Goal: Information Seeking & Learning: Learn about a topic

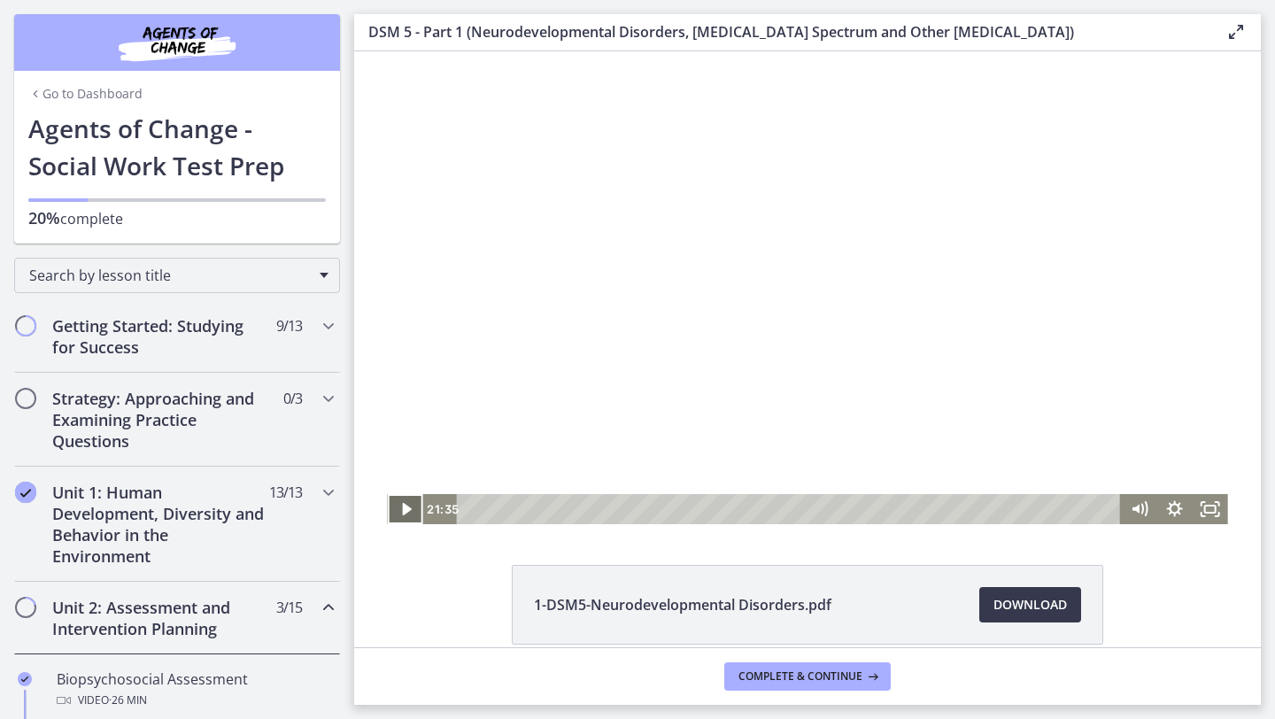
scroll to position [527, 0]
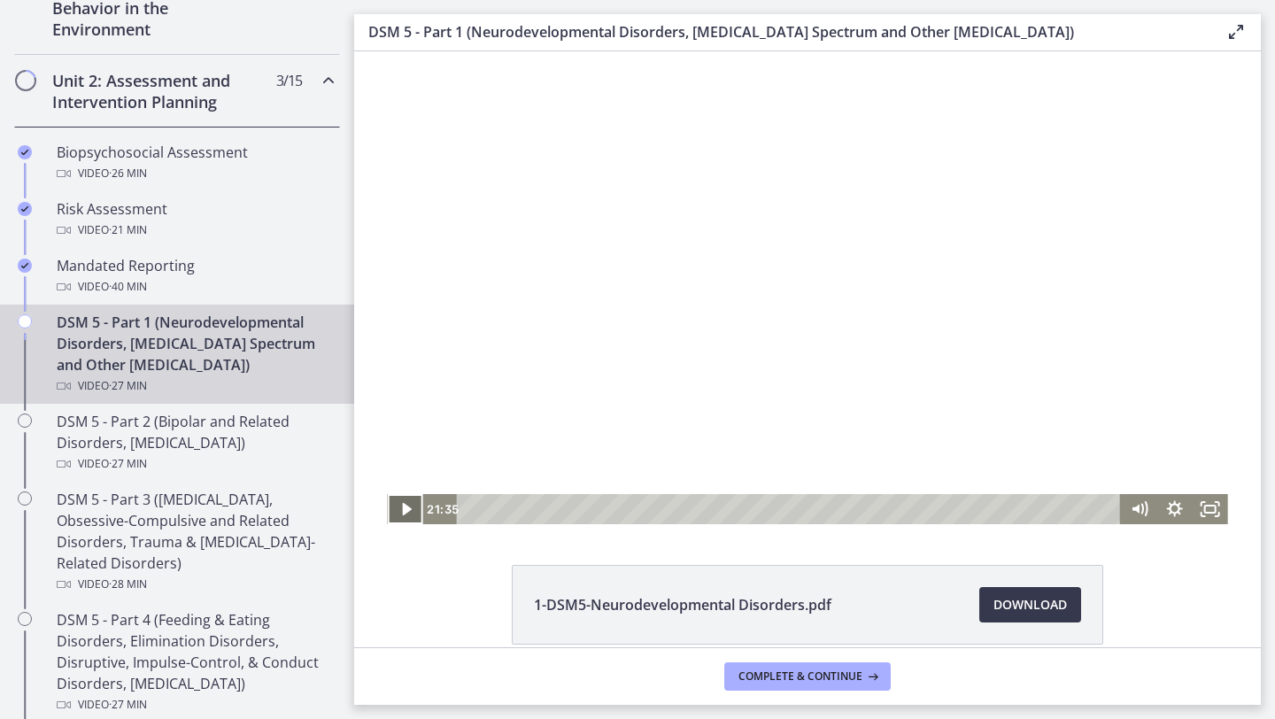
click at [406, 510] on icon "Play Video" at bounding box center [406, 509] width 9 height 12
click at [1204, 503] on icon "Fullscreen" at bounding box center [1209, 509] width 35 height 30
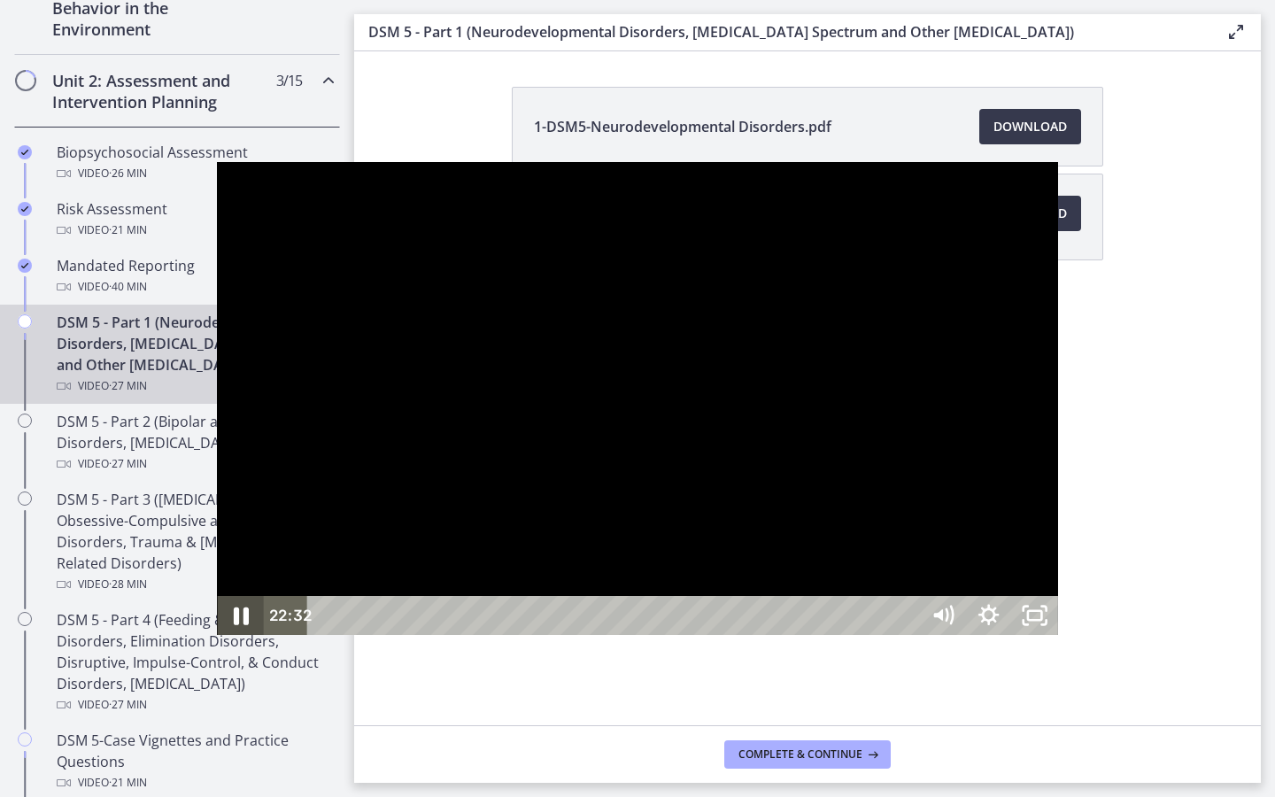
click at [212, 639] on icon "Pause" at bounding box center [239, 615] width 55 height 47
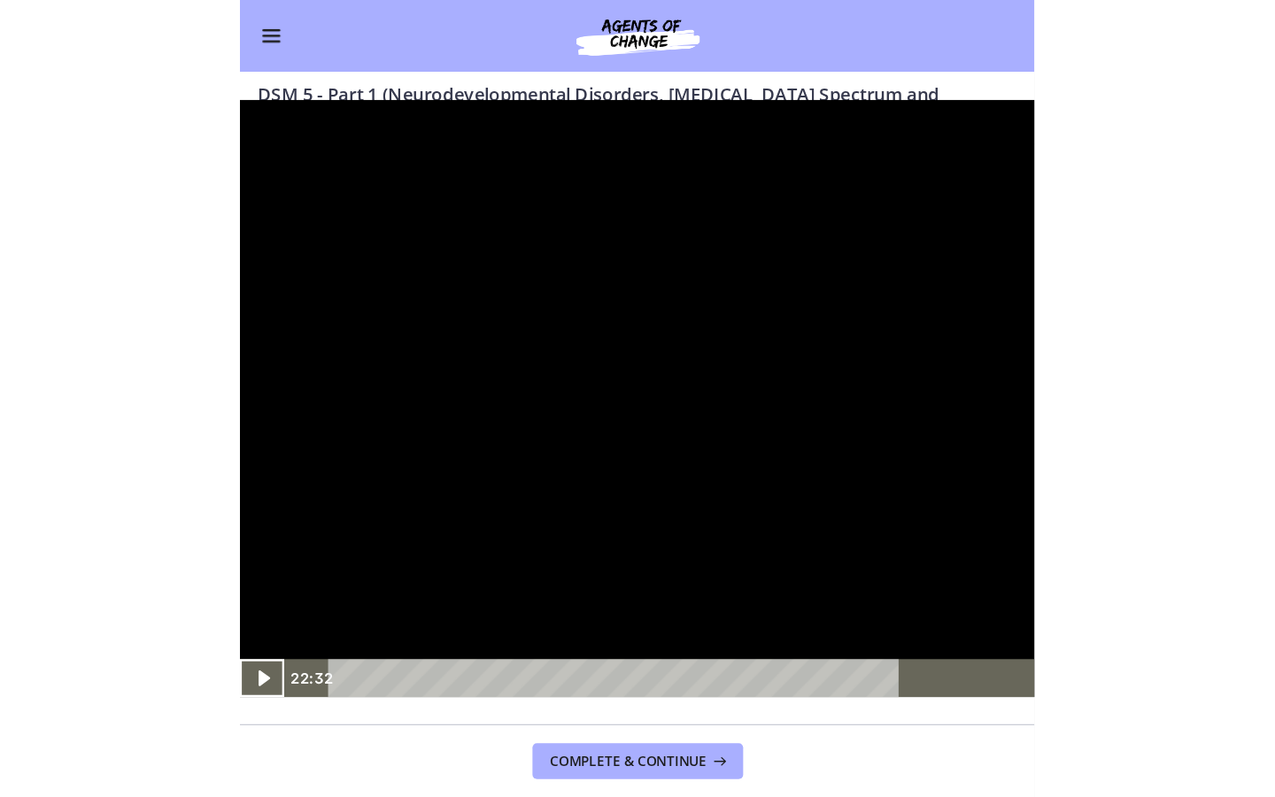
scroll to position [523, 0]
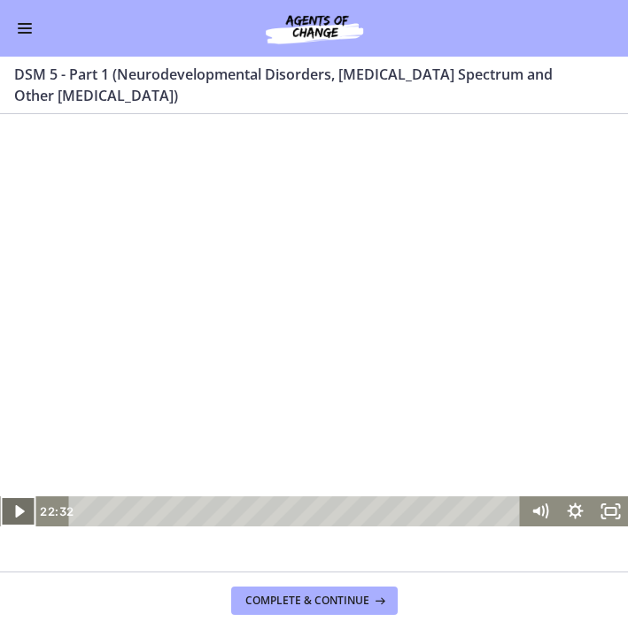
click at [18, 516] on icon "Play Video" at bounding box center [18, 512] width 35 height 30
click at [18, 516] on icon "Pause" at bounding box center [17, 512] width 35 height 30
click at [24, 519] on icon "Play Video" at bounding box center [18, 512] width 35 height 30
click at [619, 514] on icon "Fullscreen" at bounding box center [610, 512] width 42 height 36
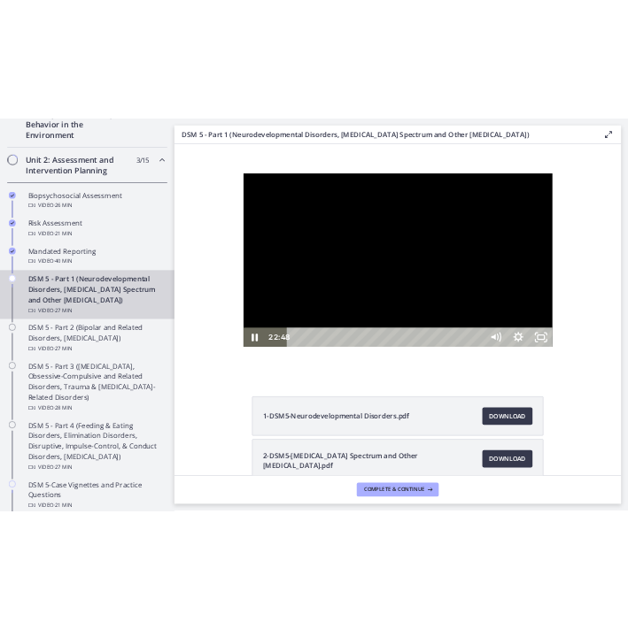
scroll to position [527, 0]
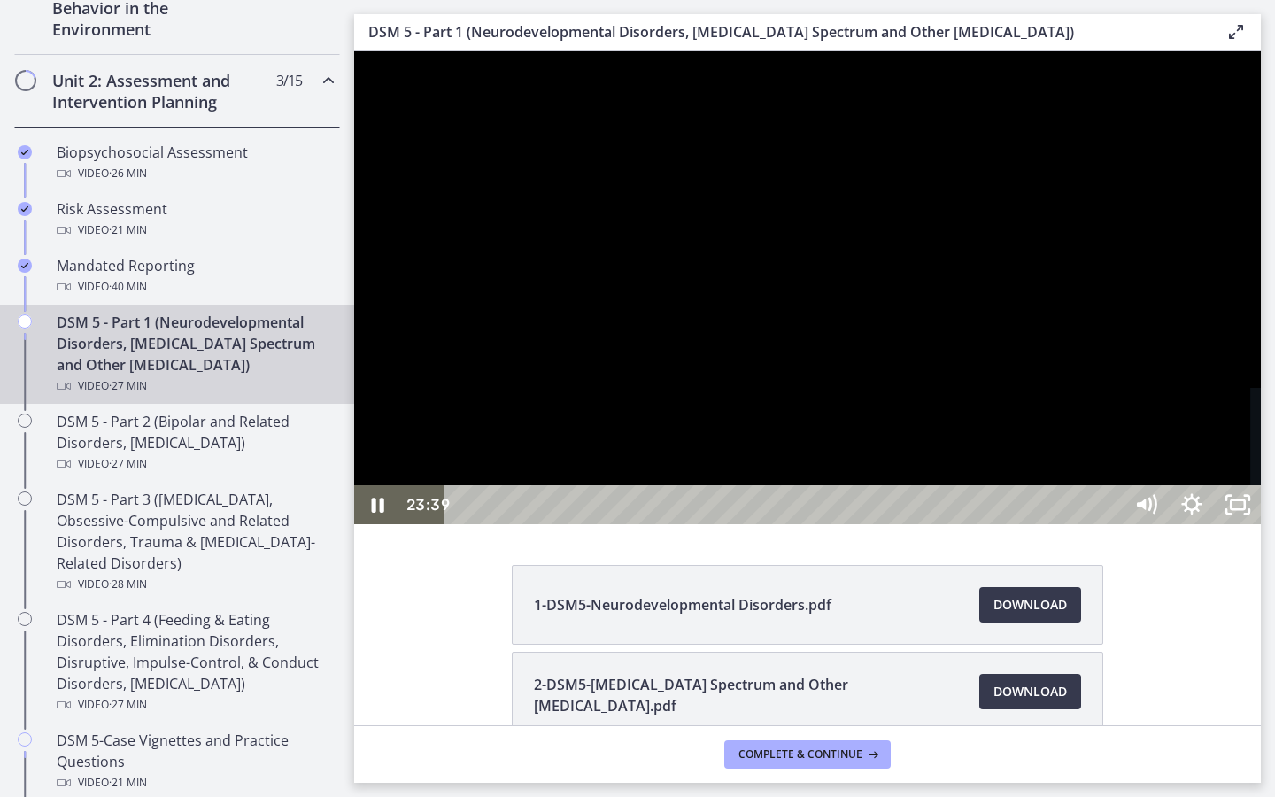
click at [1111, 524] on div "23:39" at bounding box center [786, 504] width 650 height 39
click at [384, 528] on icon "Pause" at bounding box center [377, 505] width 55 height 47
click at [400, 85] on div at bounding box center [807, 287] width 906 height 473
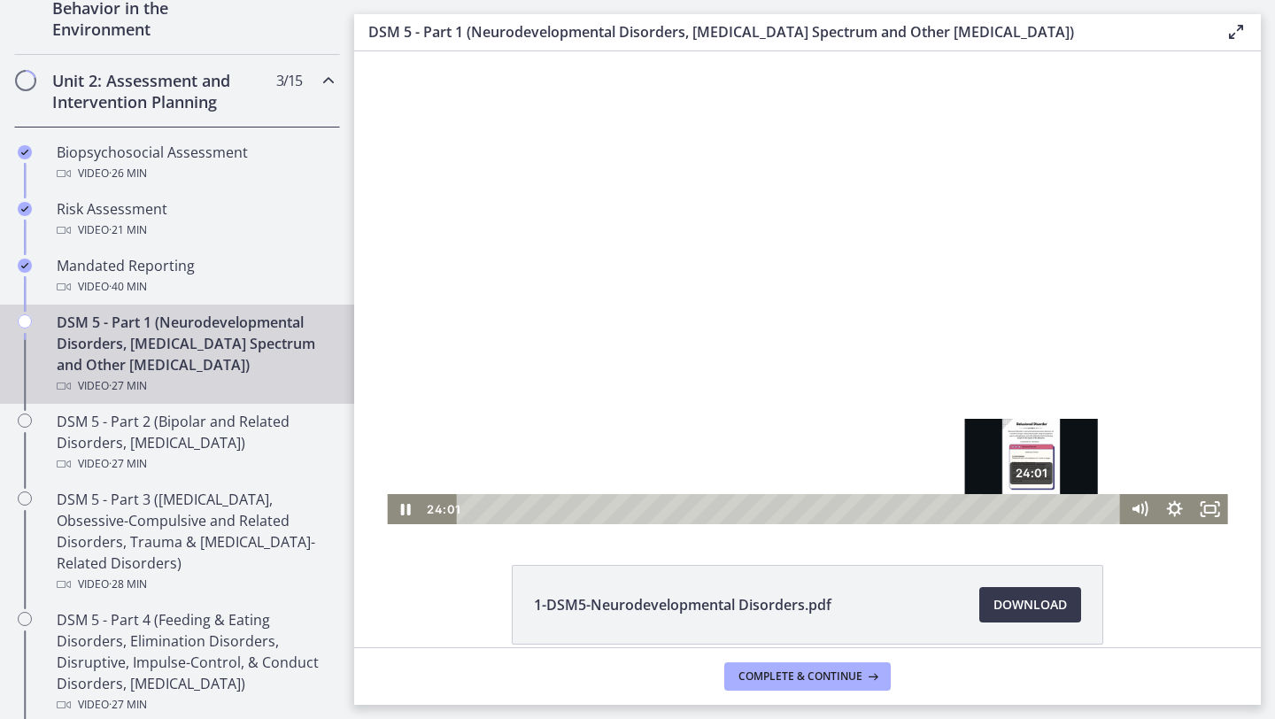
click at [1032, 509] on div "24:01" at bounding box center [791, 509] width 643 height 30
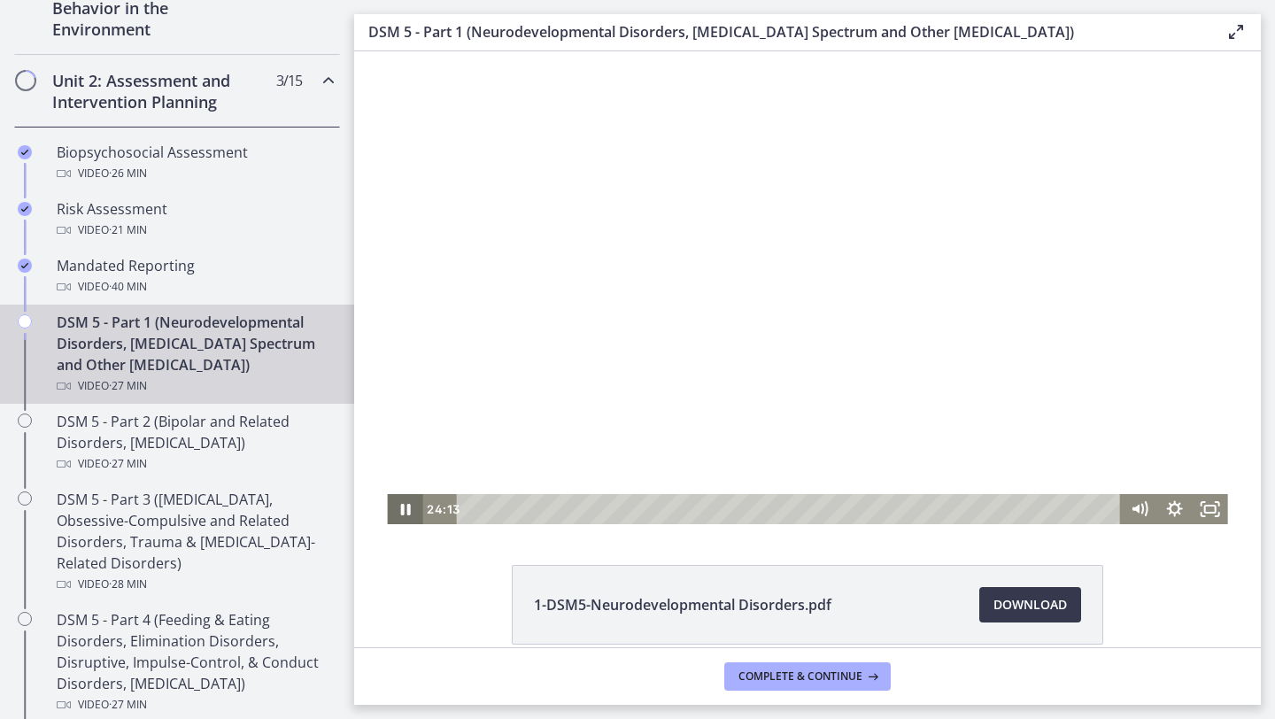
click at [411, 513] on icon "Pause" at bounding box center [404, 509] width 35 height 30
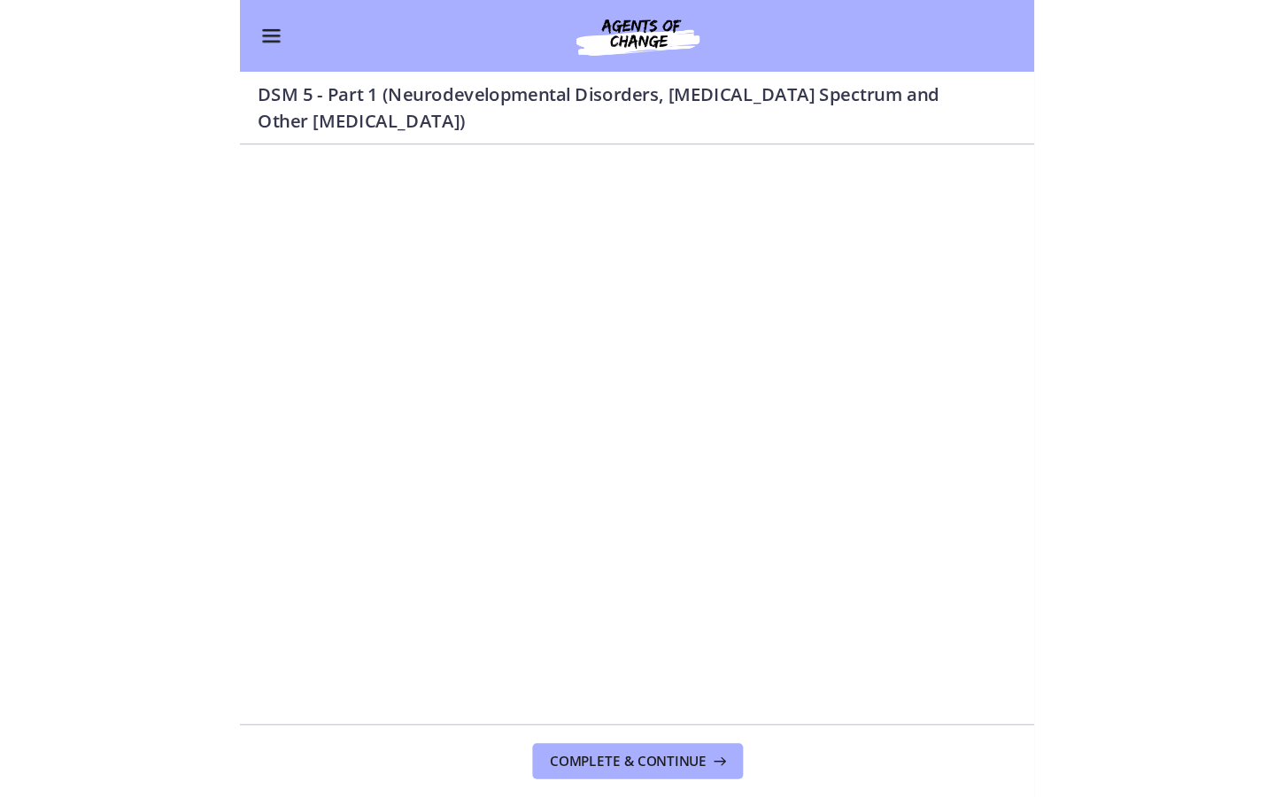
scroll to position [522, 0]
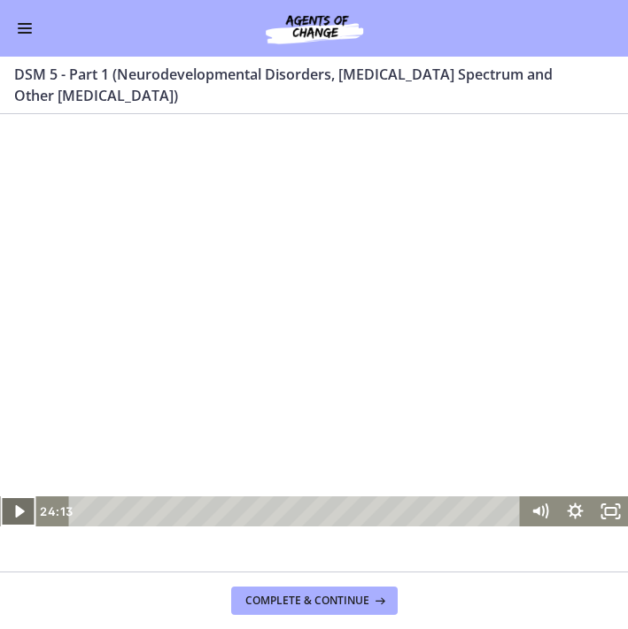
click at [12, 513] on icon "Play Video" at bounding box center [18, 512] width 35 height 30
click at [614, 513] on rect "Fullscreen" at bounding box center [610, 511] width 11 height 7
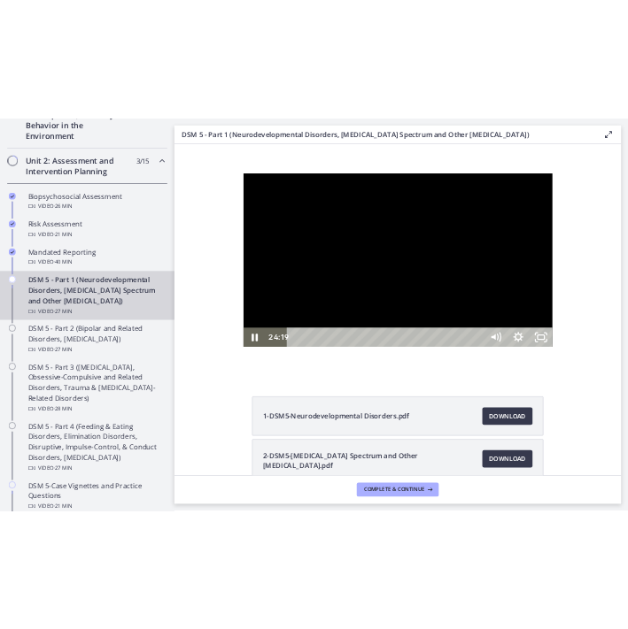
scroll to position [525, 0]
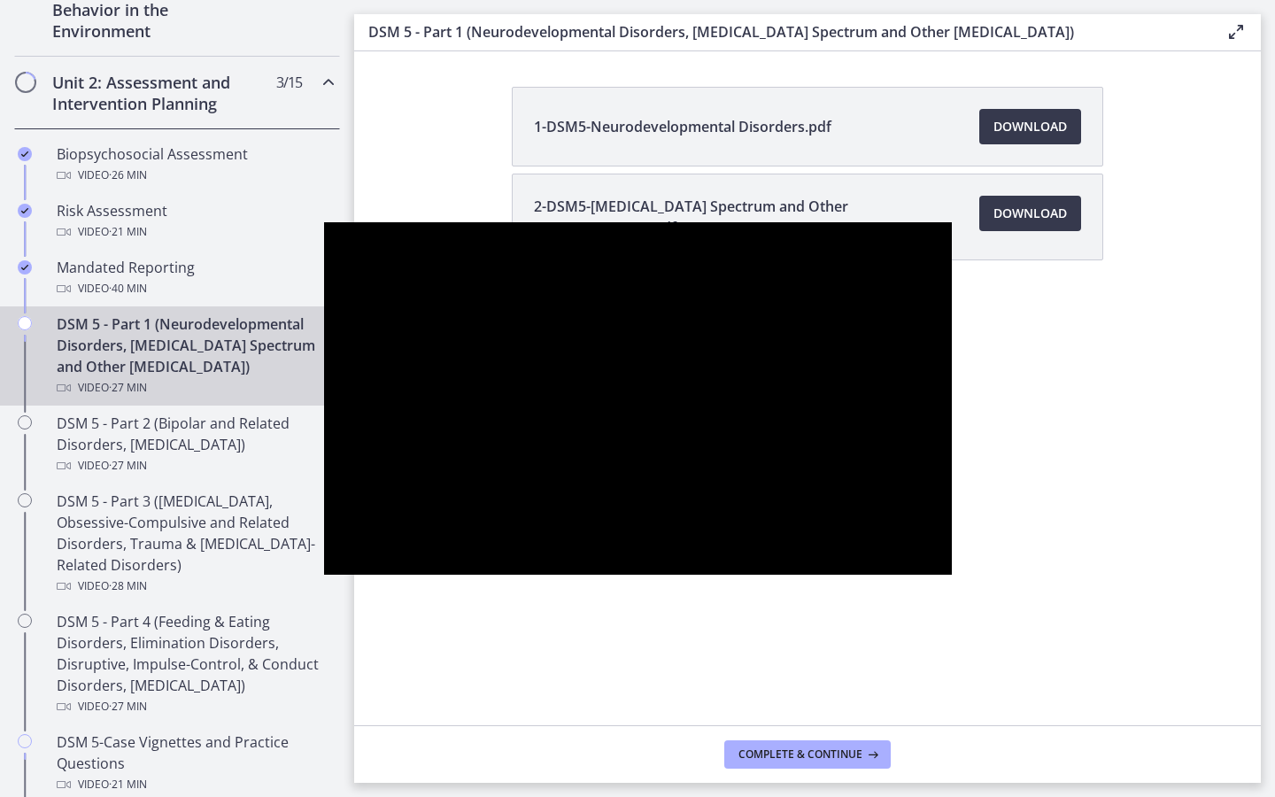
click at [906, 536] on button "Unfullscreen" at bounding box center [929, 555] width 46 height 39
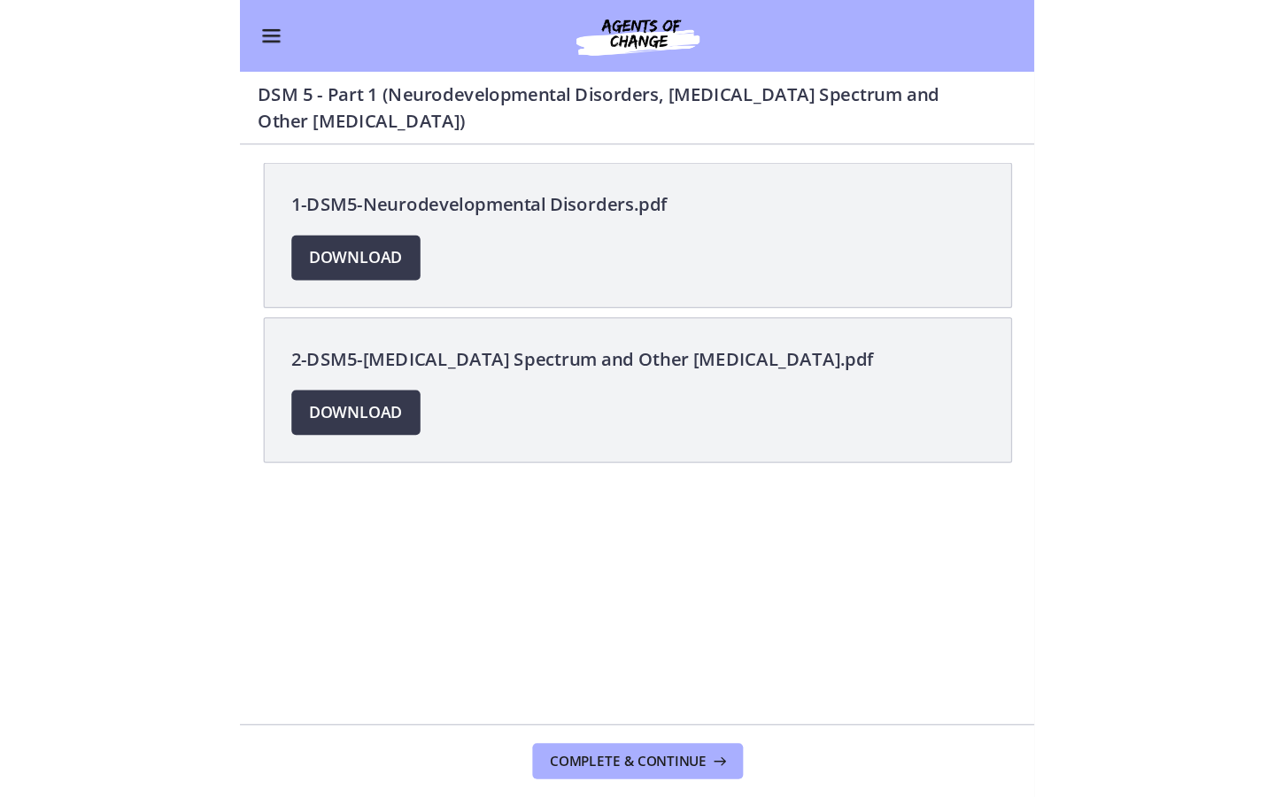
scroll to position [522, 0]
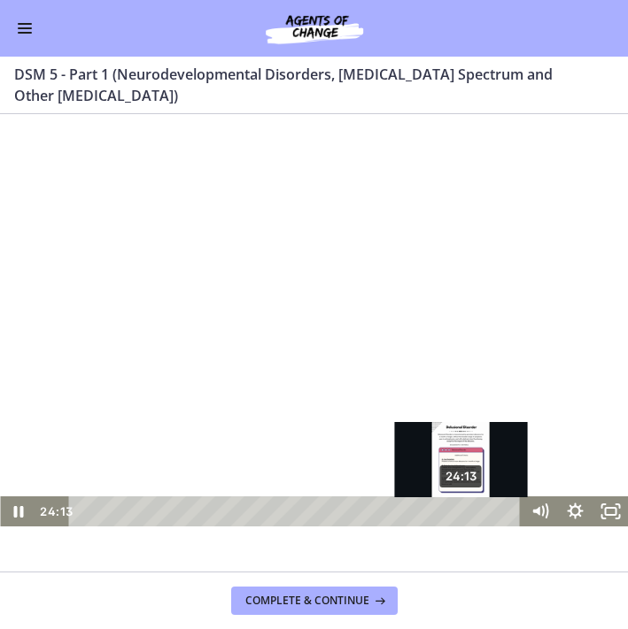
click at [462, 513] on div "24:13" at bounding box center [297, 512] width 430 height 30
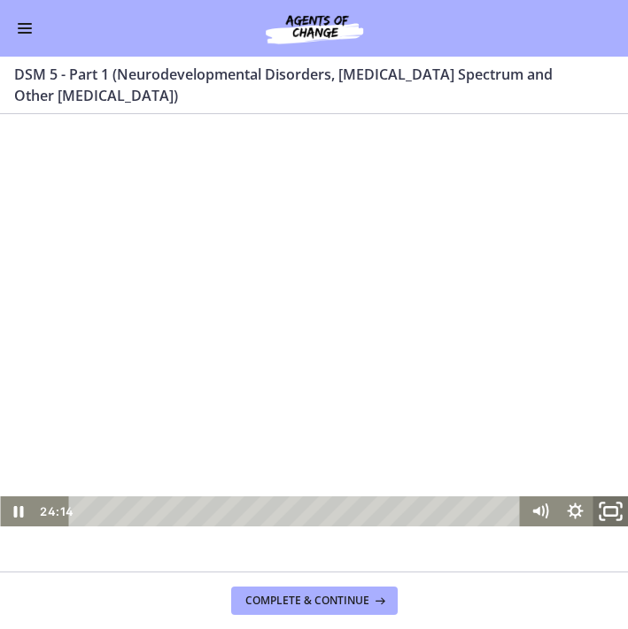
click at [600, 507] on icon "Fullscreen" at bounding box center [601, 506] width 4 height 4
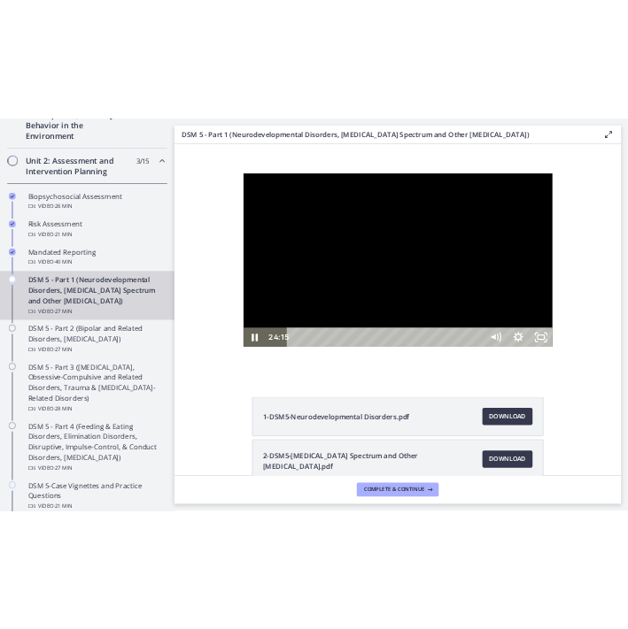
scroll to position [525, 0]
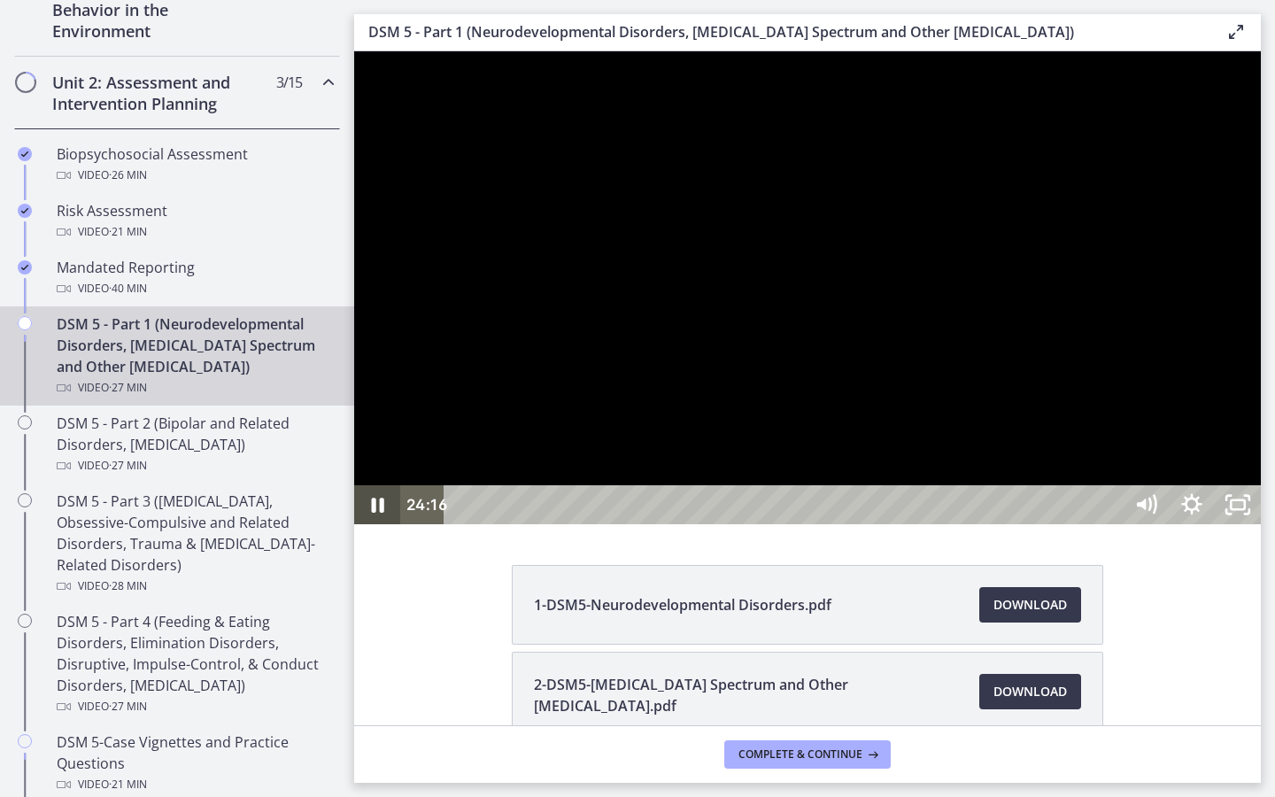
click at [382, 513] on icon "Pause" at bounding box center [378, 504] width 12 height 15
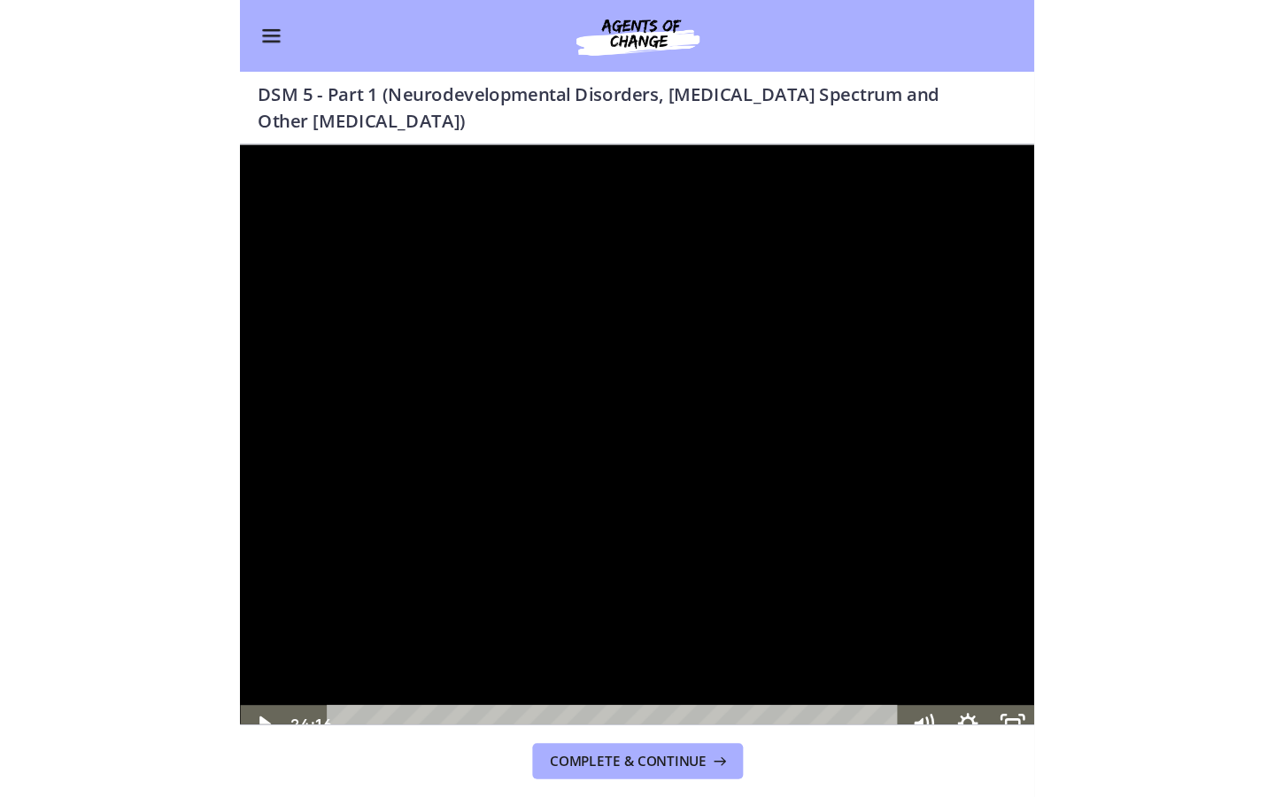
scroll to position [522, 0]
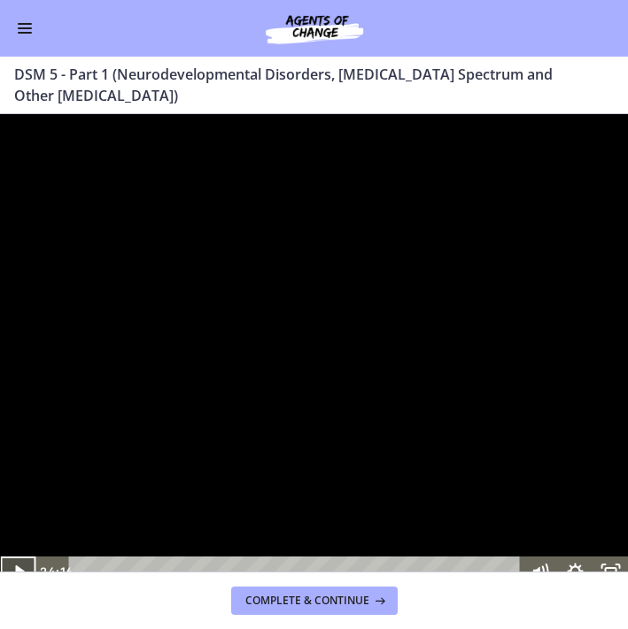
click at [21, 578] on icon "Play Video" at bounding box center [18, 572] width 9 height 12
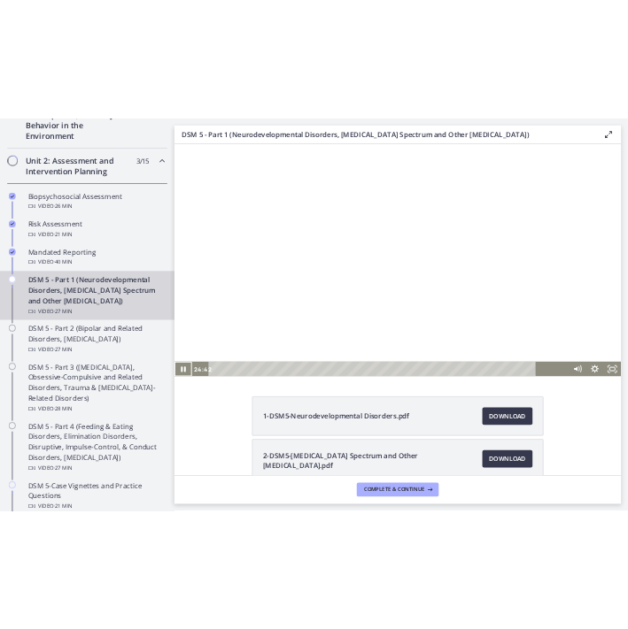
scroll to position [525, 0]
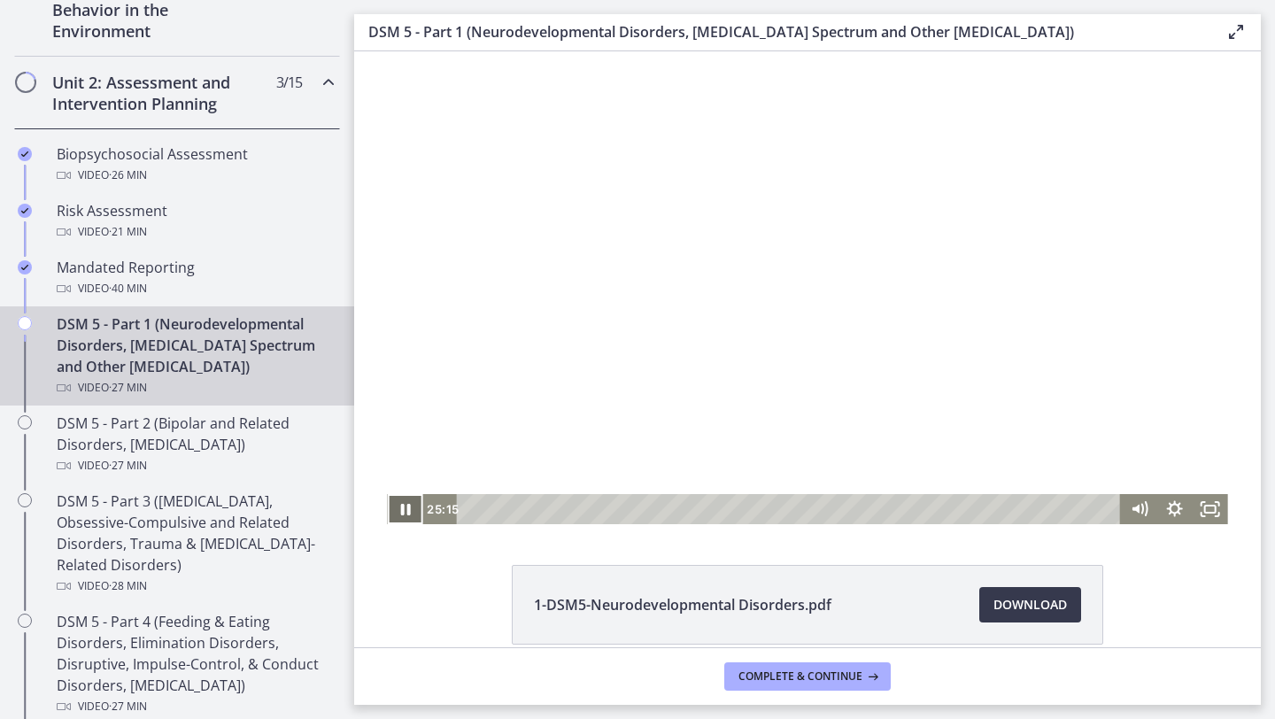
click at [400, 514] on icon "Pause" at bounding box center [404, 509] width 35 height 30
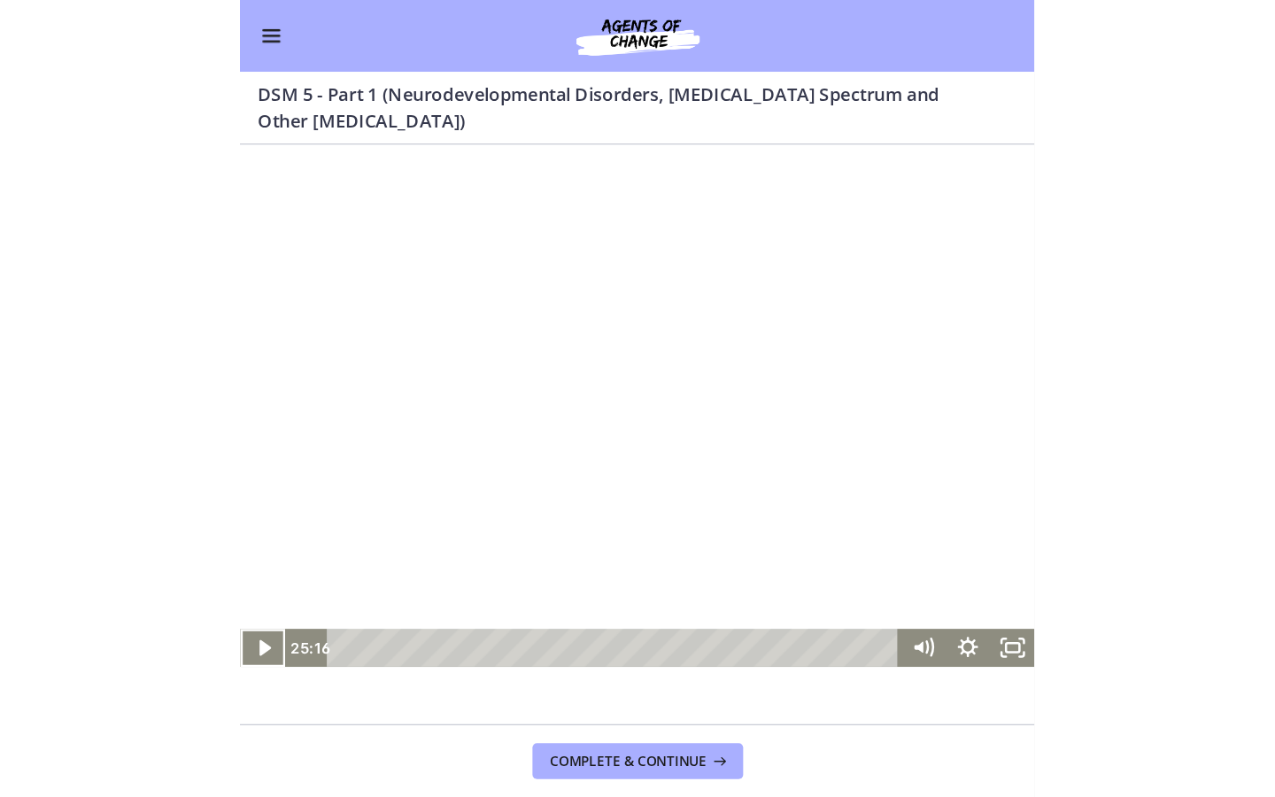
scroll to position [522, 0]
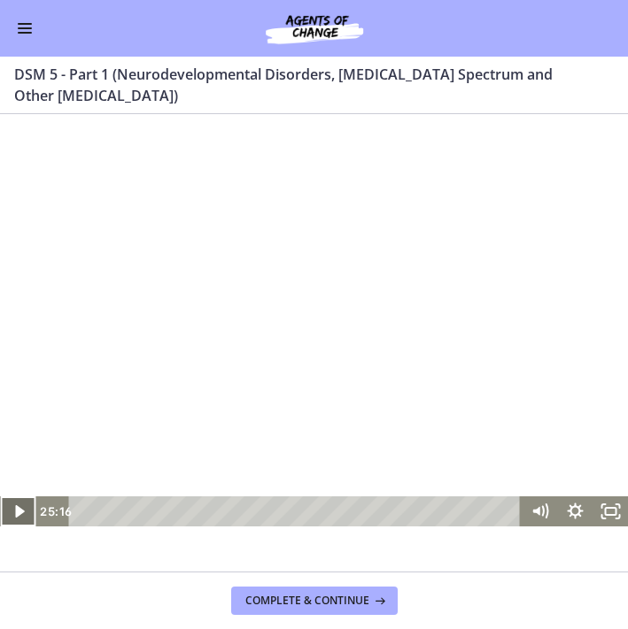
click at [13, 517] on icon "Play Video" at bounding box center [18, 512] width 35 height 30
click at [13, 517] on icon "Pause" at bounding box center [18, 512] width 10 height 12
click at [13, 517] on icon "Play Video" at bounding box center [18, 512] width 35 height 30
click at [606, 524] on icon "Fullscreen" at bounding box center [610, 512] width 42 height 36
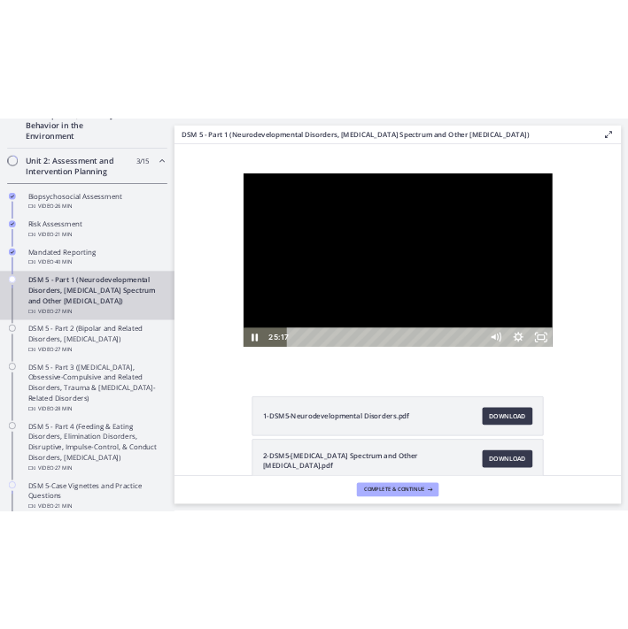
scroll to position [525, 0]
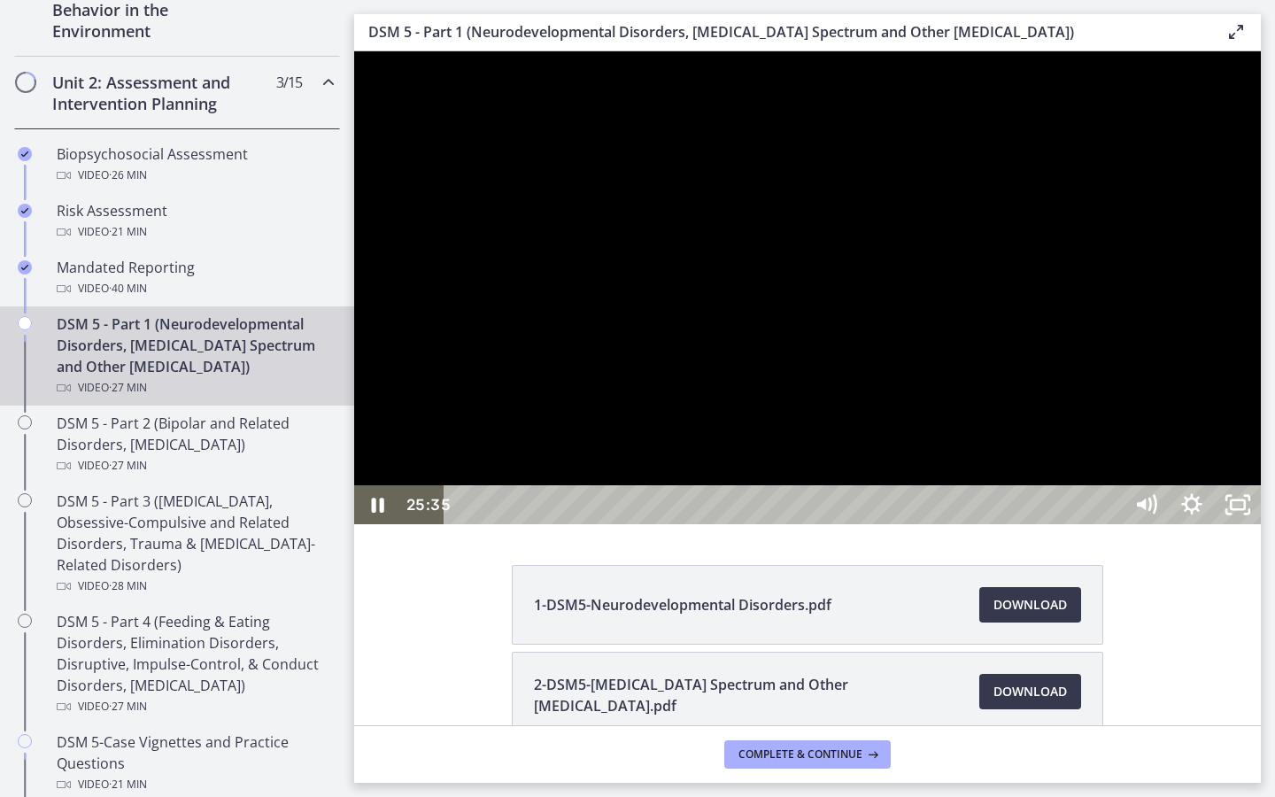
click at [1111, 524] on div "26:02" at bounding box center [786, 504] width 650 height 39
click at [375, 524] on icon "Pause" at bounding box center [377, 504] width 46 height 39
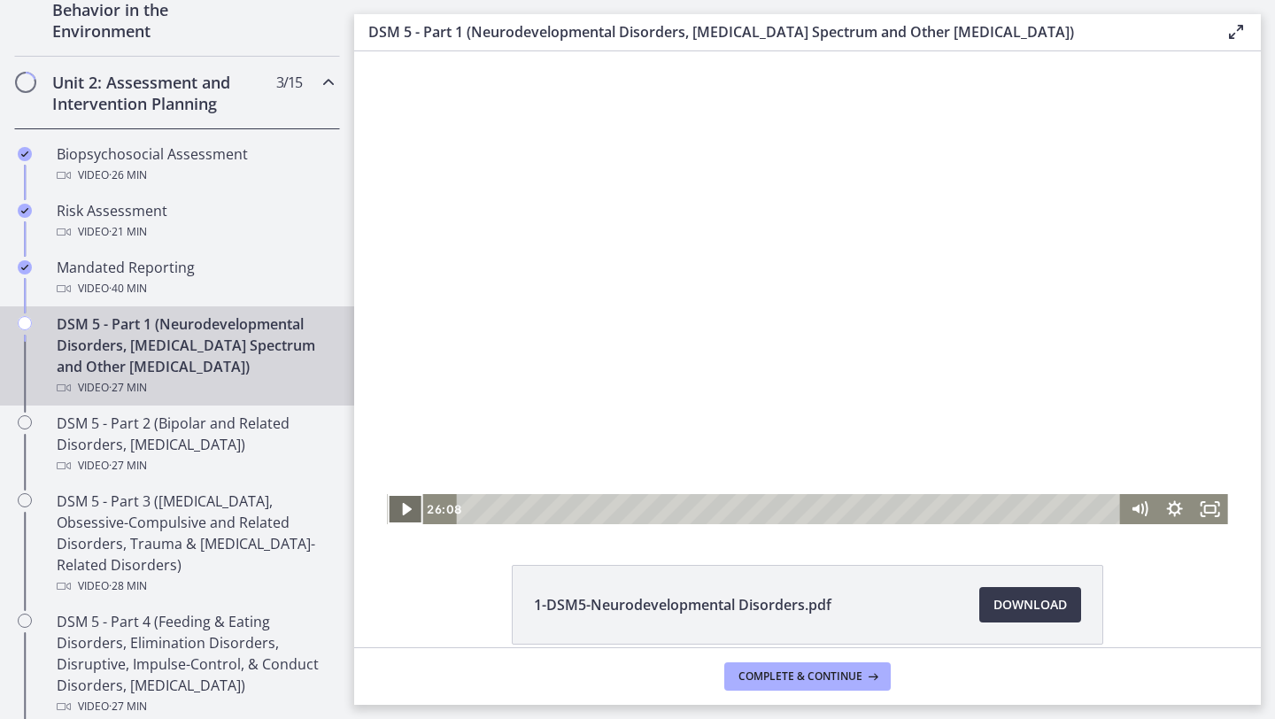
click at [398, 505] on icon "Play Video" at bounding box center [406, 509] width 35 height 30
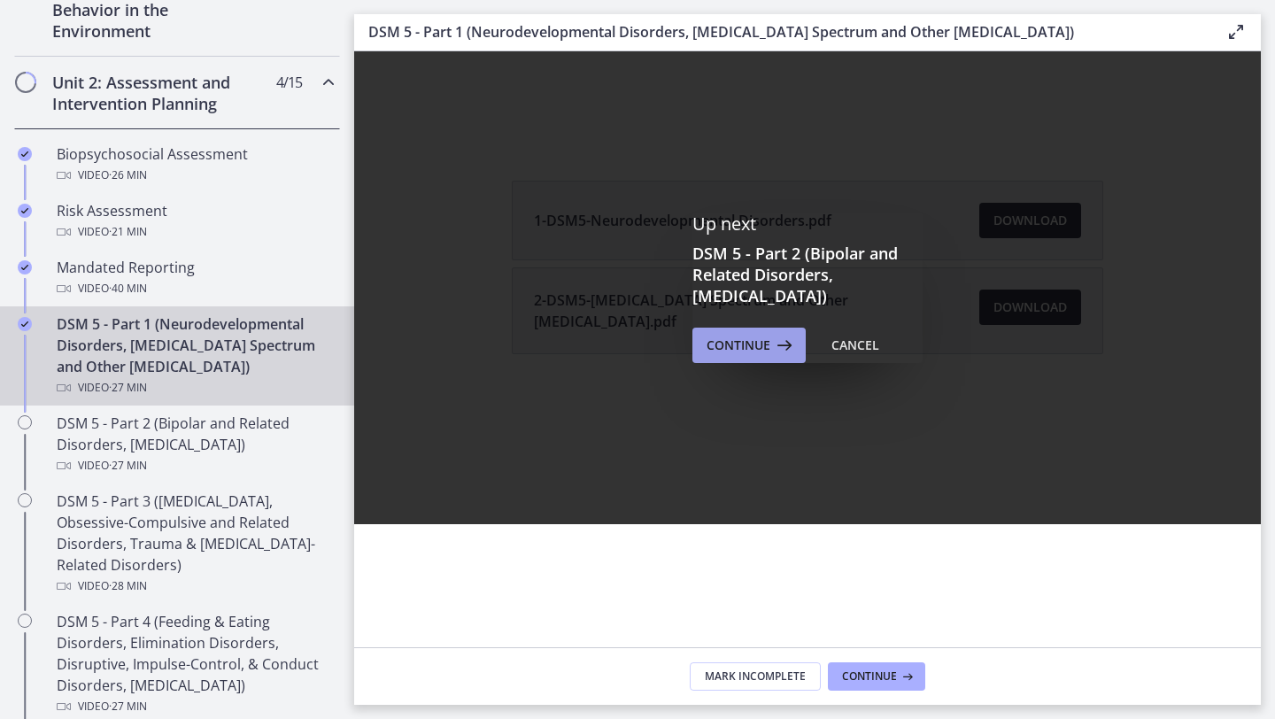
click at [734, 353] on span "Continue" at bounding box center [738, 345] width 64 height 21
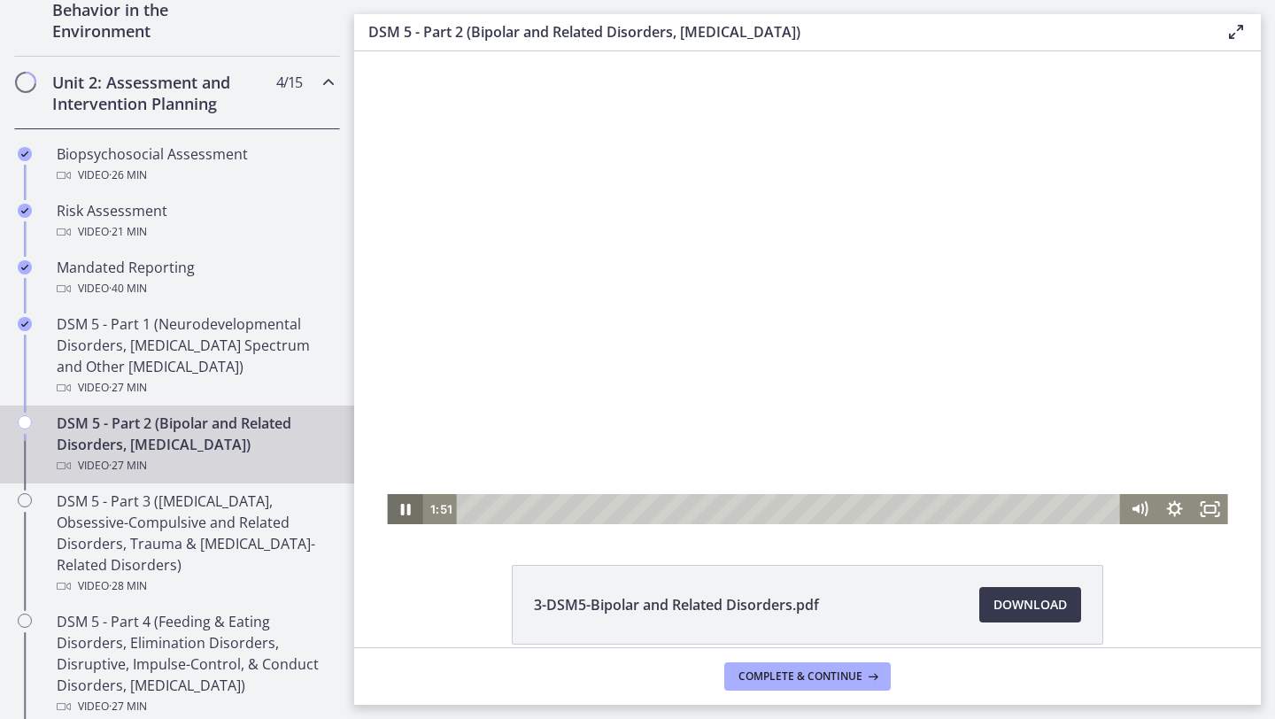
click at [405, 508] on icon "Pause" at bounding box center [404, 509] width 35 height 30
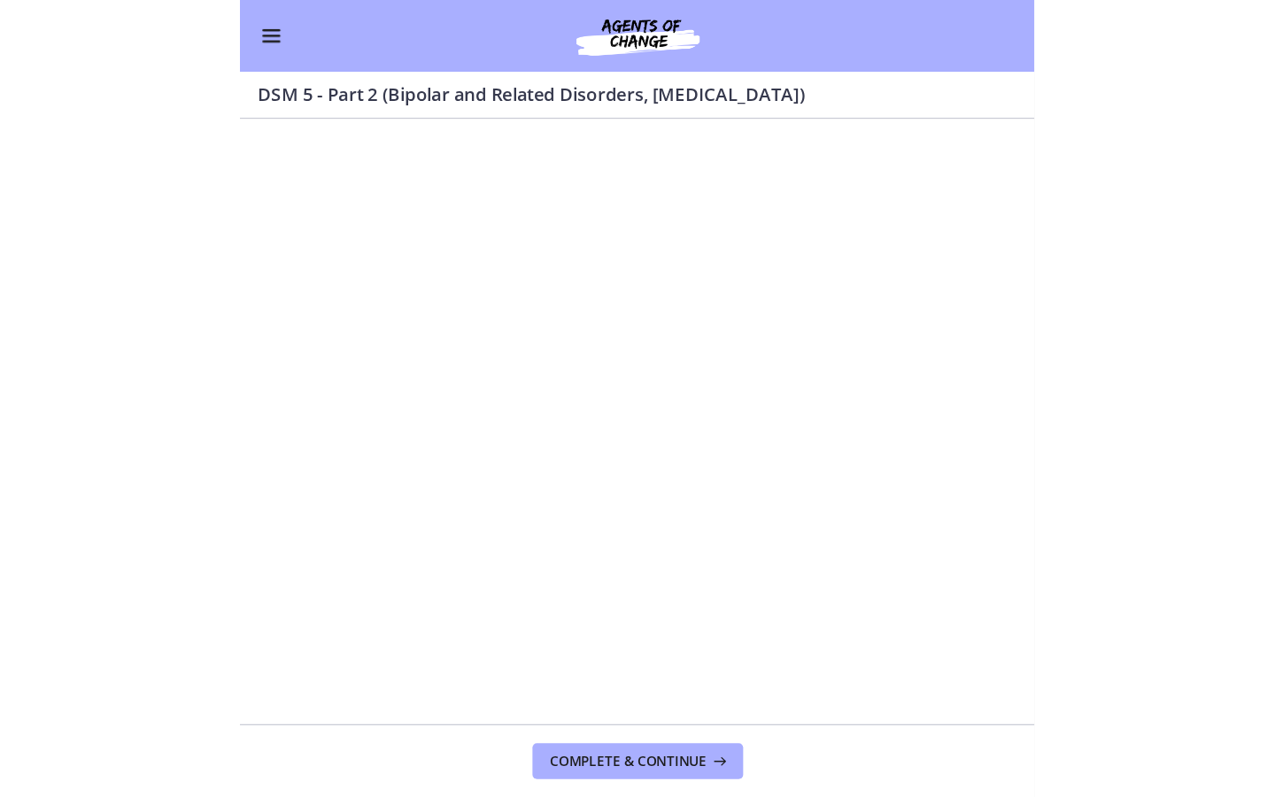
scroll to position [521, 0]
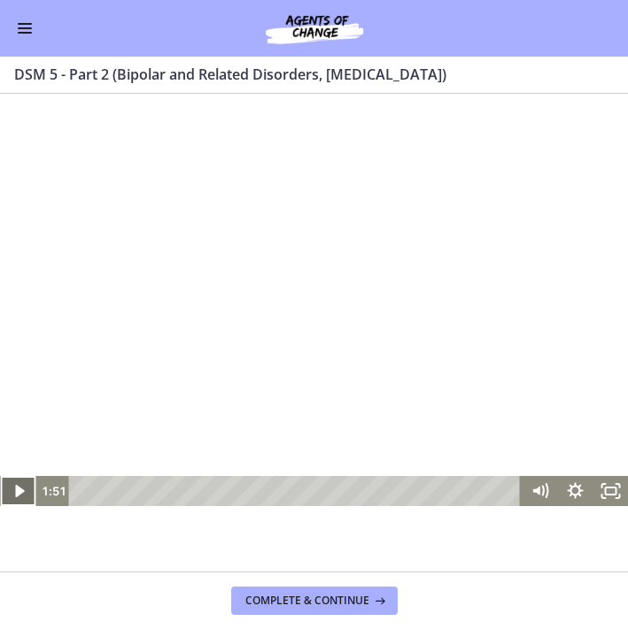
click at [18, 490] on icon "Play Video" at bounding box center [18, 491] width 9 height 12
click at [19, 495] on icon "Pause" at bounding box center [18, 492] width 12 height 14
click at [18, 497] on icon "Play Video" at bounding box center [19, 492] width 42 height 36
click at [605, 488] on rect "Fullscreen" at bounding box center [610, 491] width 11 height 7
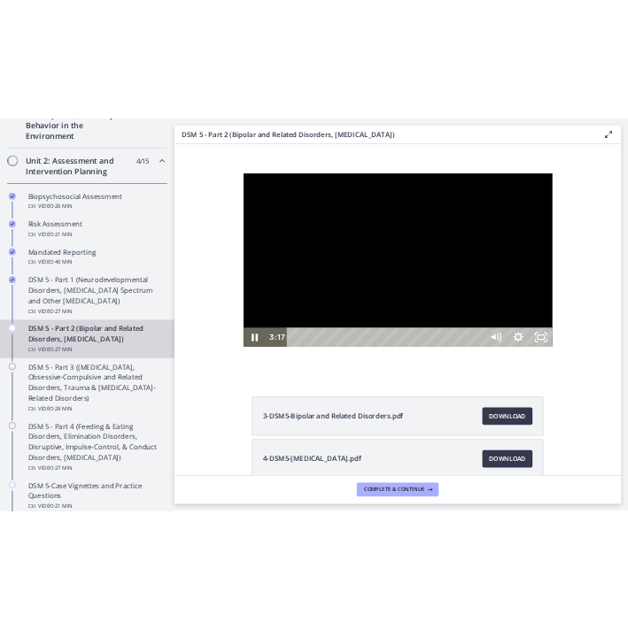
scroll to position [524, 0]
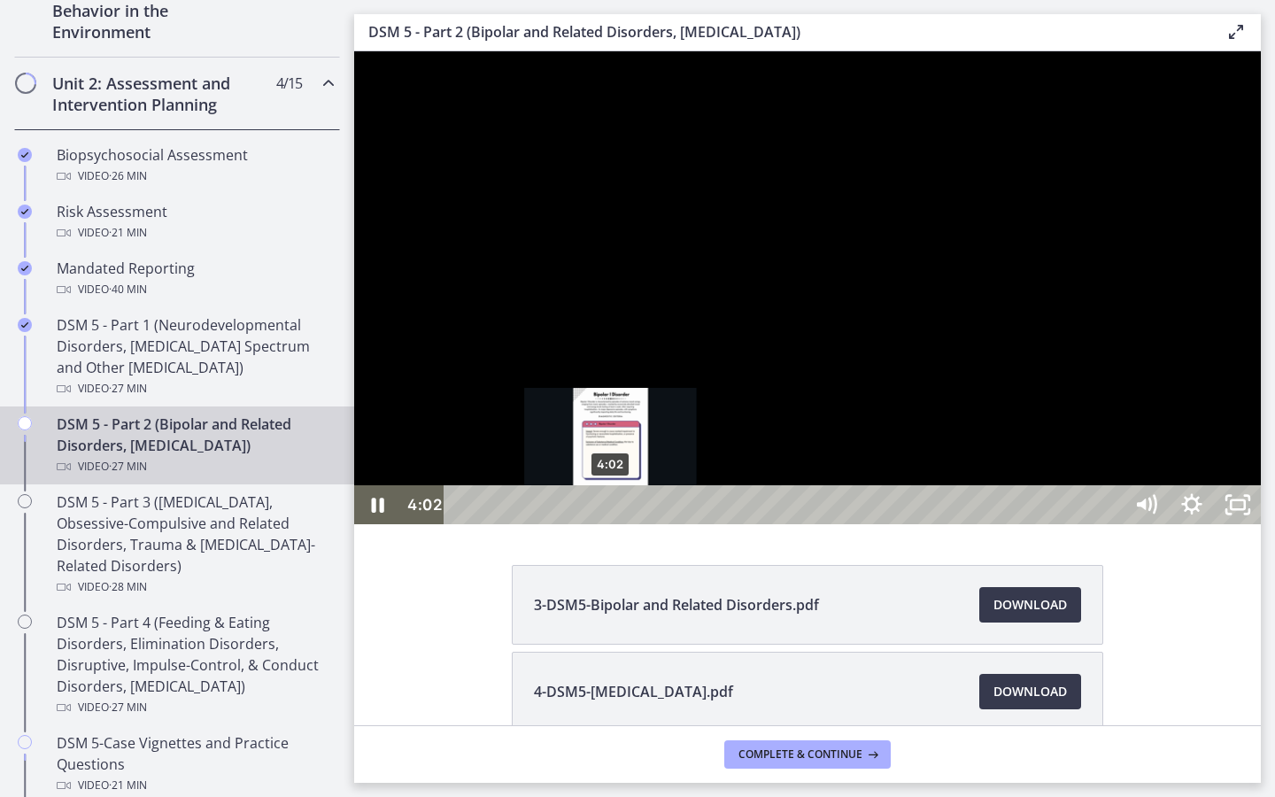
click at [612, 524] on div "4:02" at bounding box center [786, 504] width 650 height 39
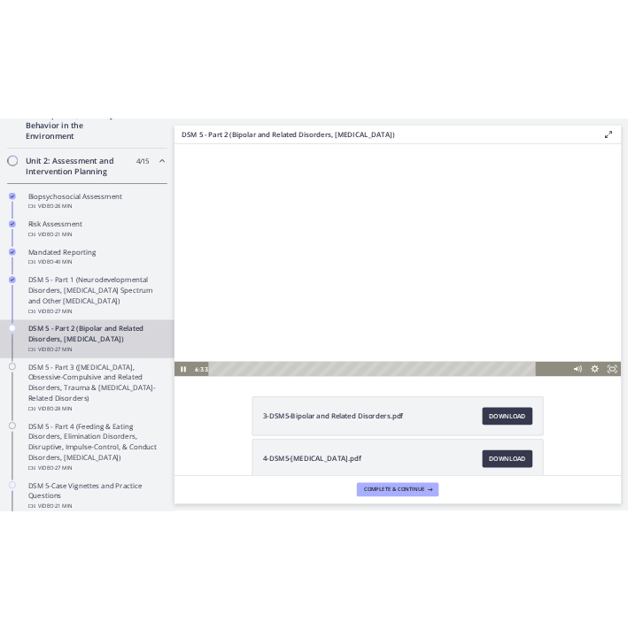
scroll to position [522, 0]
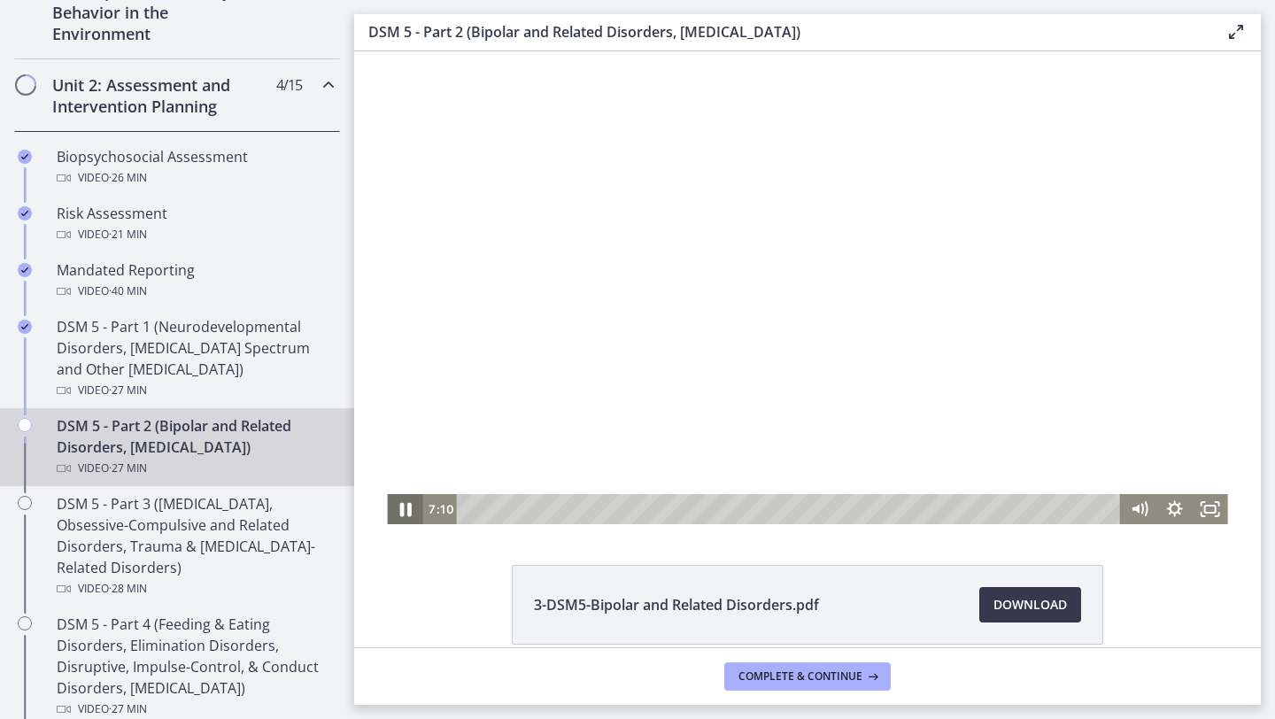
click at [408, 512] on icon "Pause" at bounding box center [405, 510] width 12 height 14
click at [408, 512] on icon "Play Video" at bounding box center [406, 509] width 42 height 36
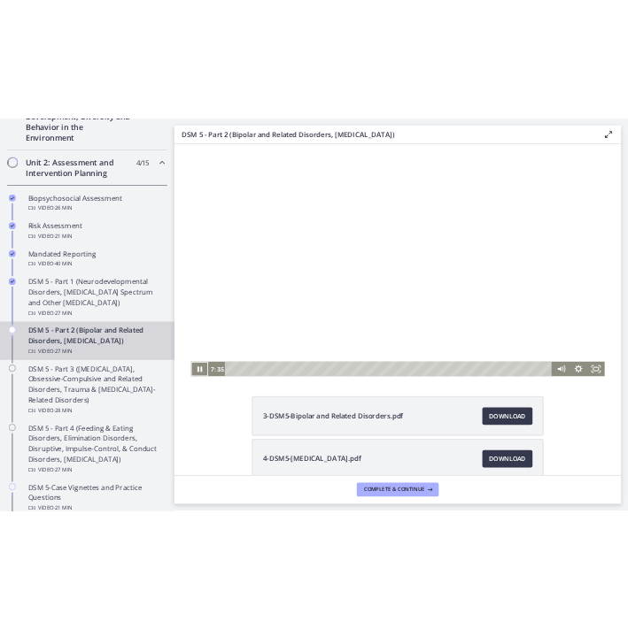
scroll to position [521, 0]
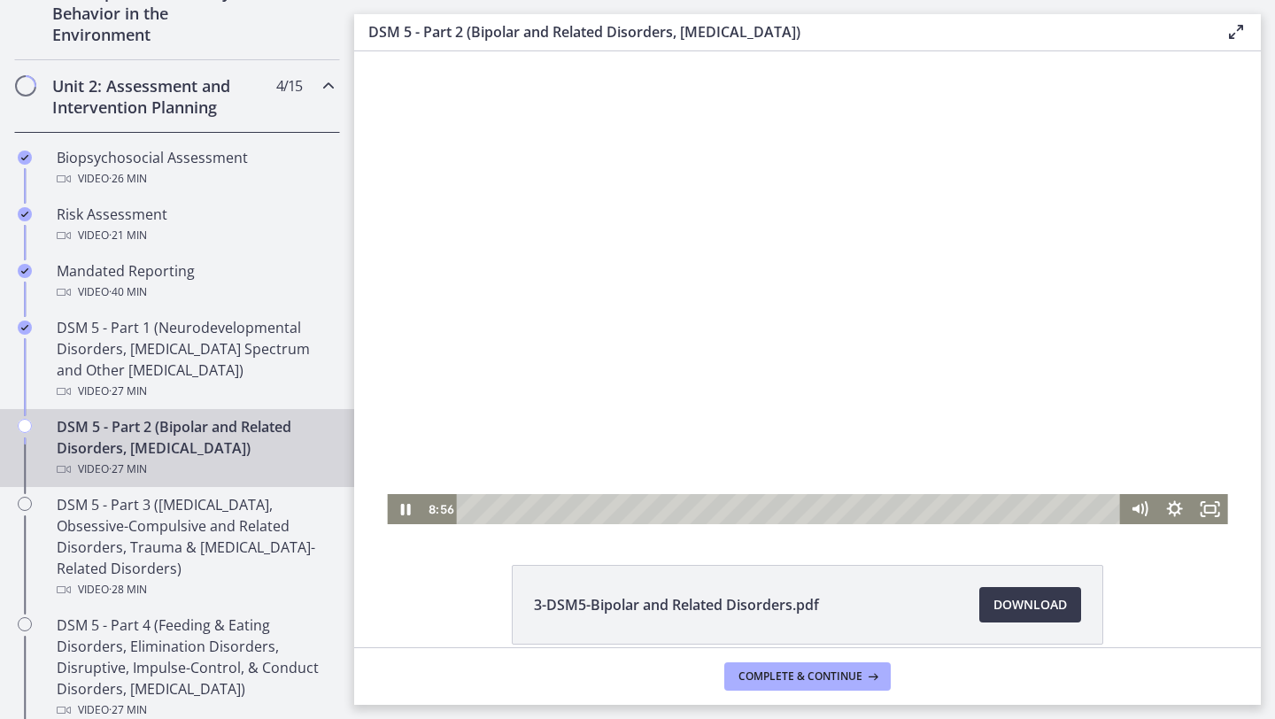
click at [904, 70] on div at bounding box center [807, 287] width 840 height 473
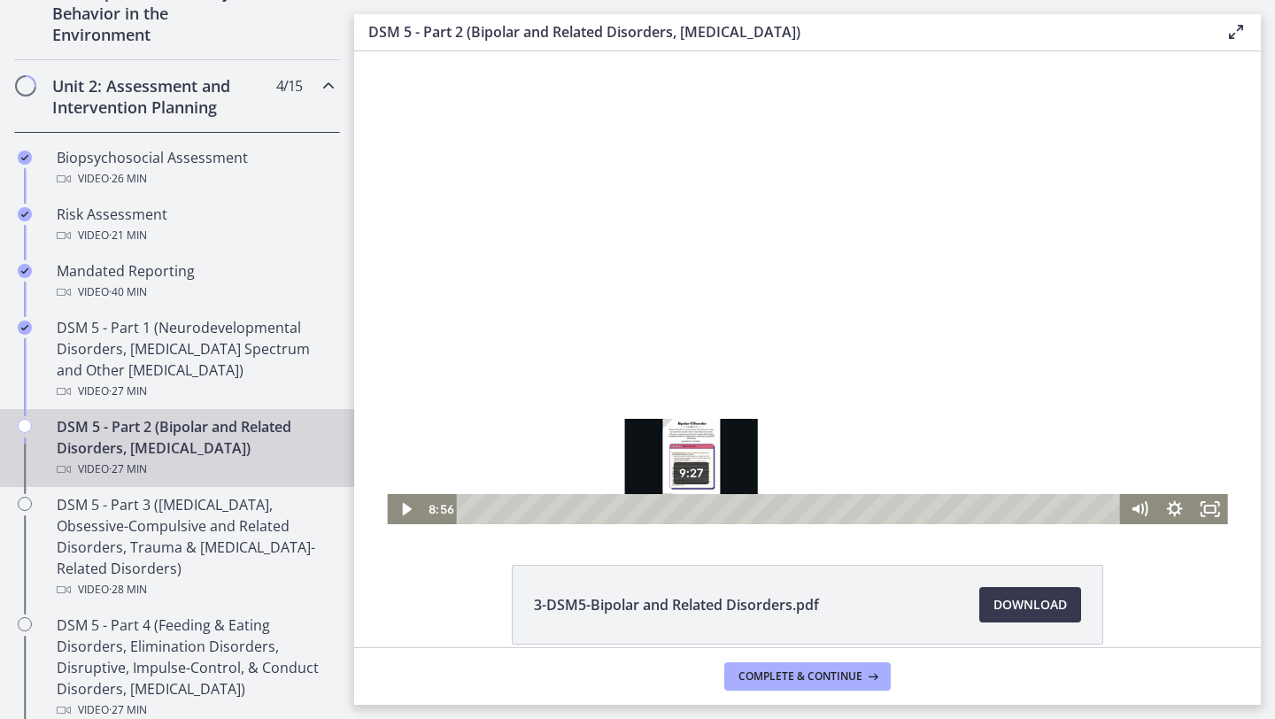
click at [691, 510] on div "9:27" at bounding box center [791, 509] width 643 height 30
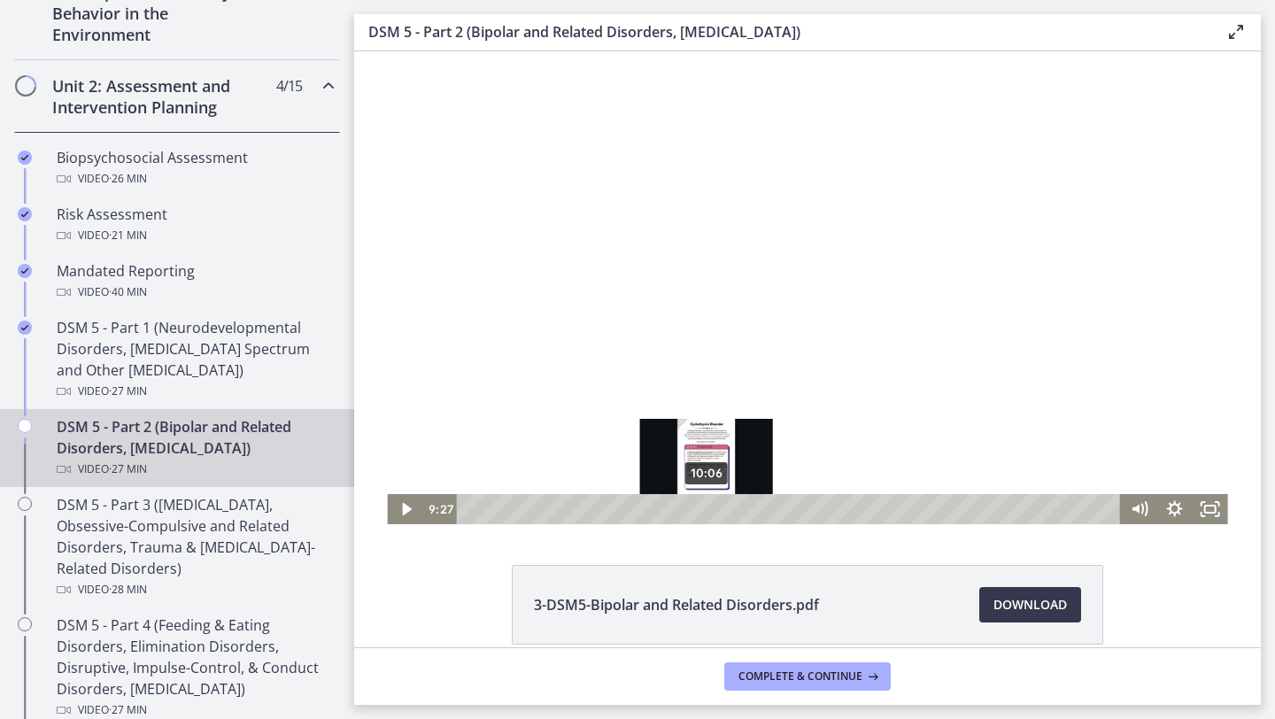
click at [706, 506] on div "10:06" at bounding box center [791, 509] width 643 height 30
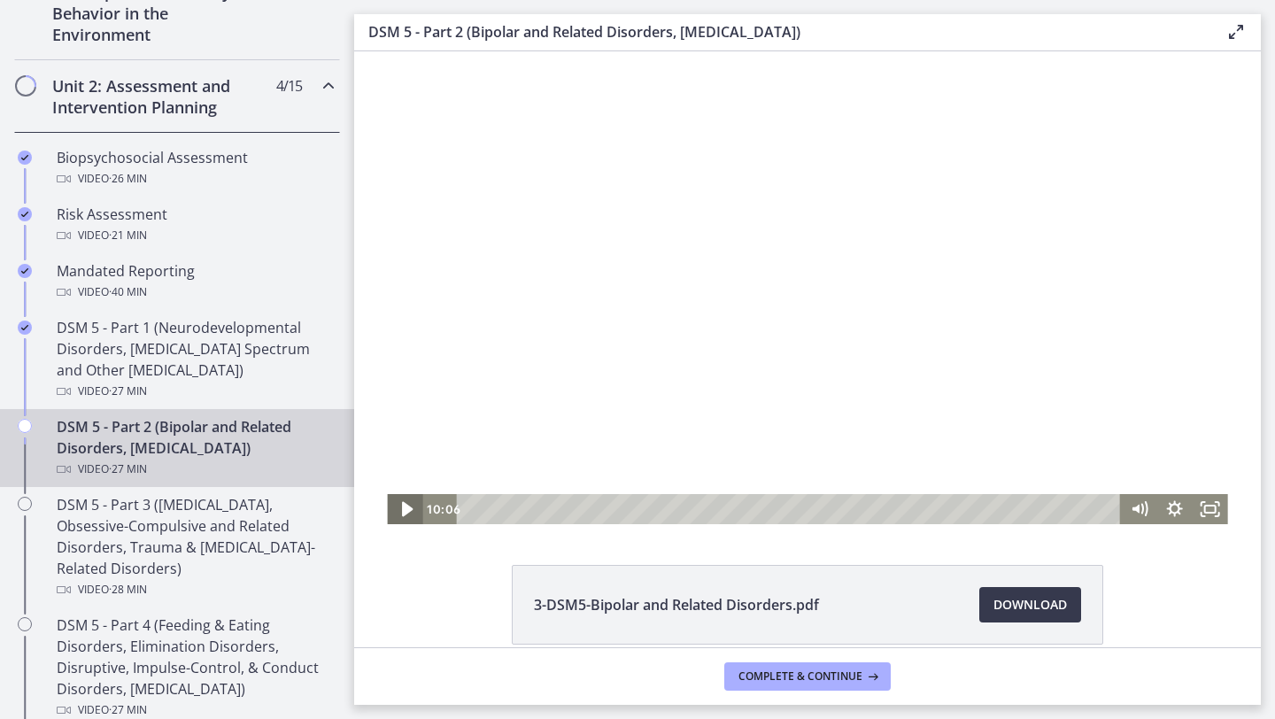
click at [403, 509] on icon "Play Video" at bounding box center [406, 509] width 11 height 15
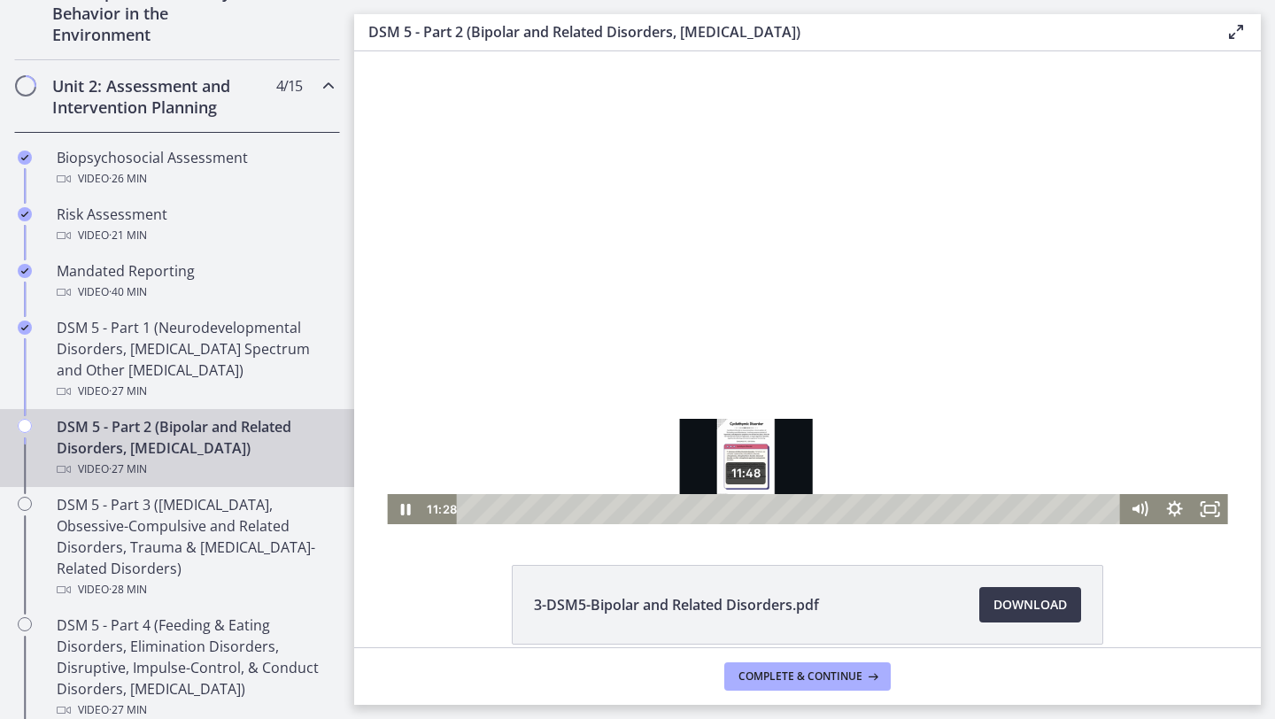
click at [746, 508] on div "11:48" at bounding box center [791, 509] width 643 height 30
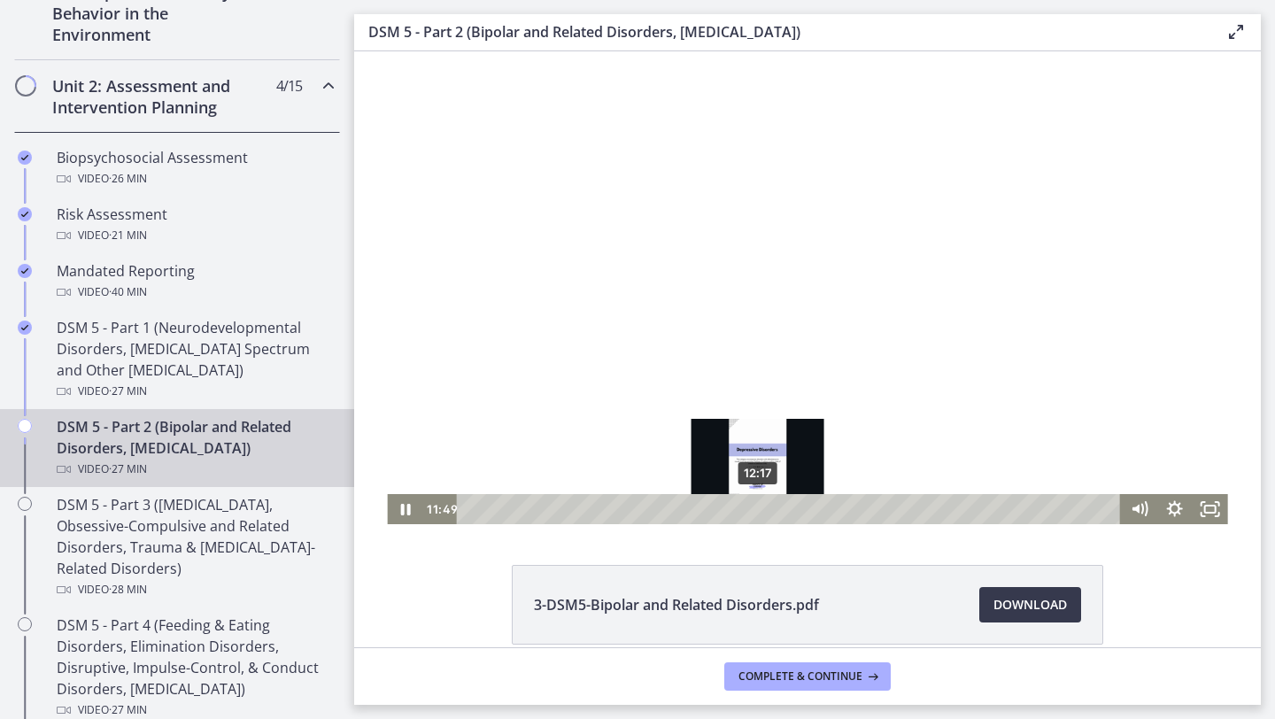
click at [758, 507] on div "12:17" at bounding box center [791, 509] width 643 height 30
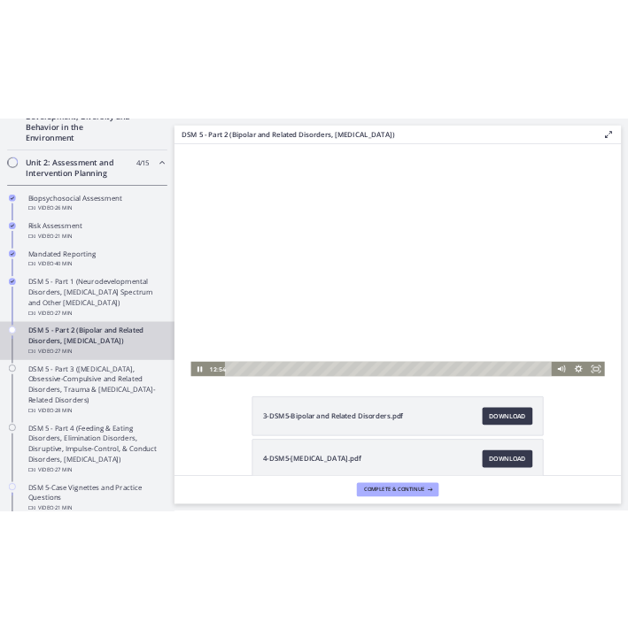
scroll to position [522, 0]
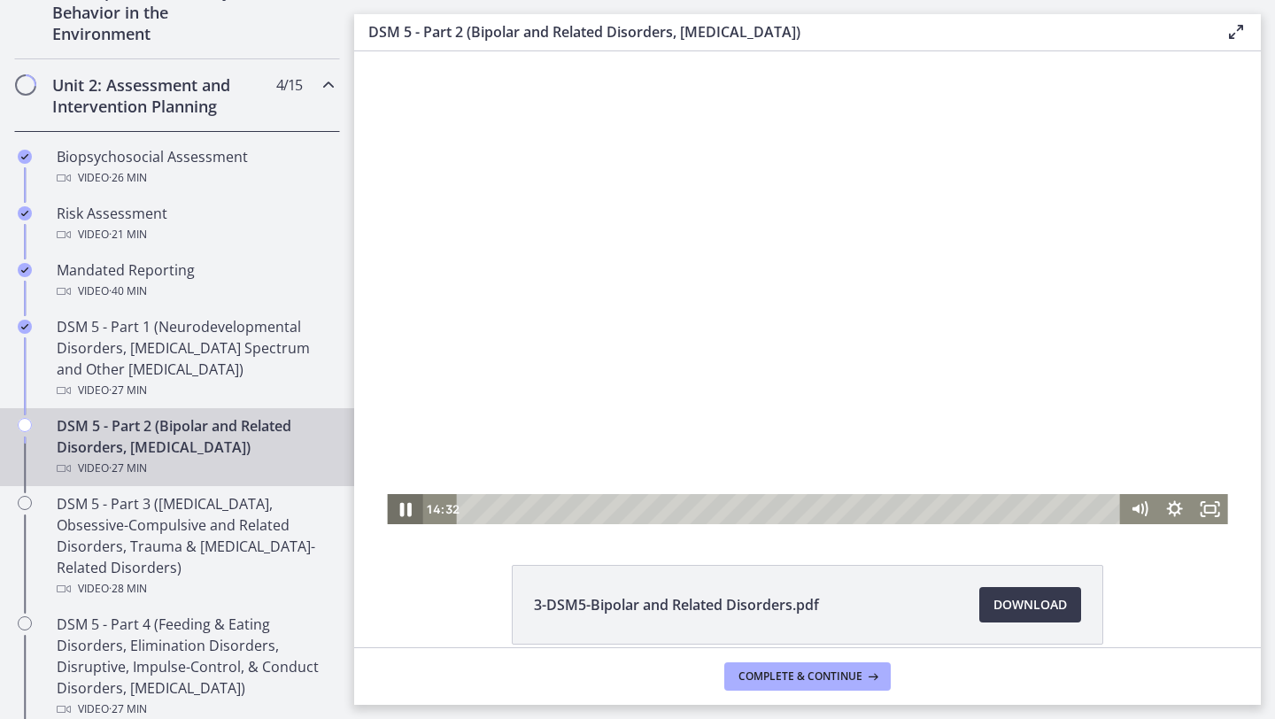
click at [402, 513] on icon "Pause" at bounding box center [405, 510] width 12 height 14
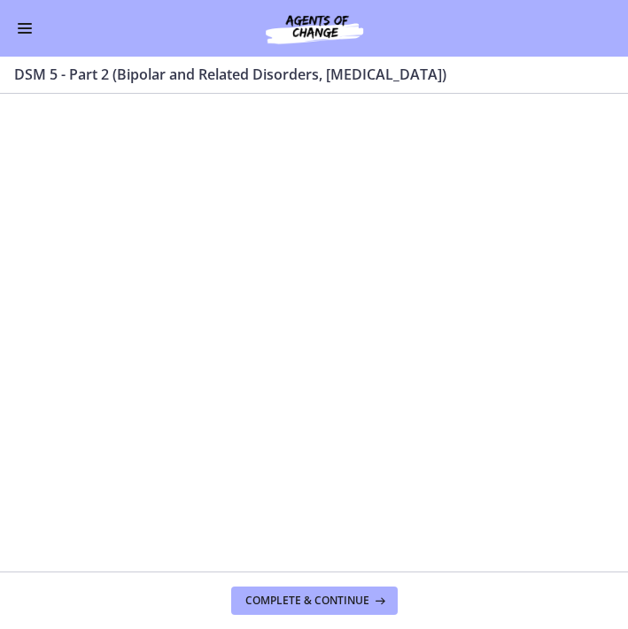
scroll to position [520, 0]
